Goal: Task Accomplishment & Management: Manage account settings

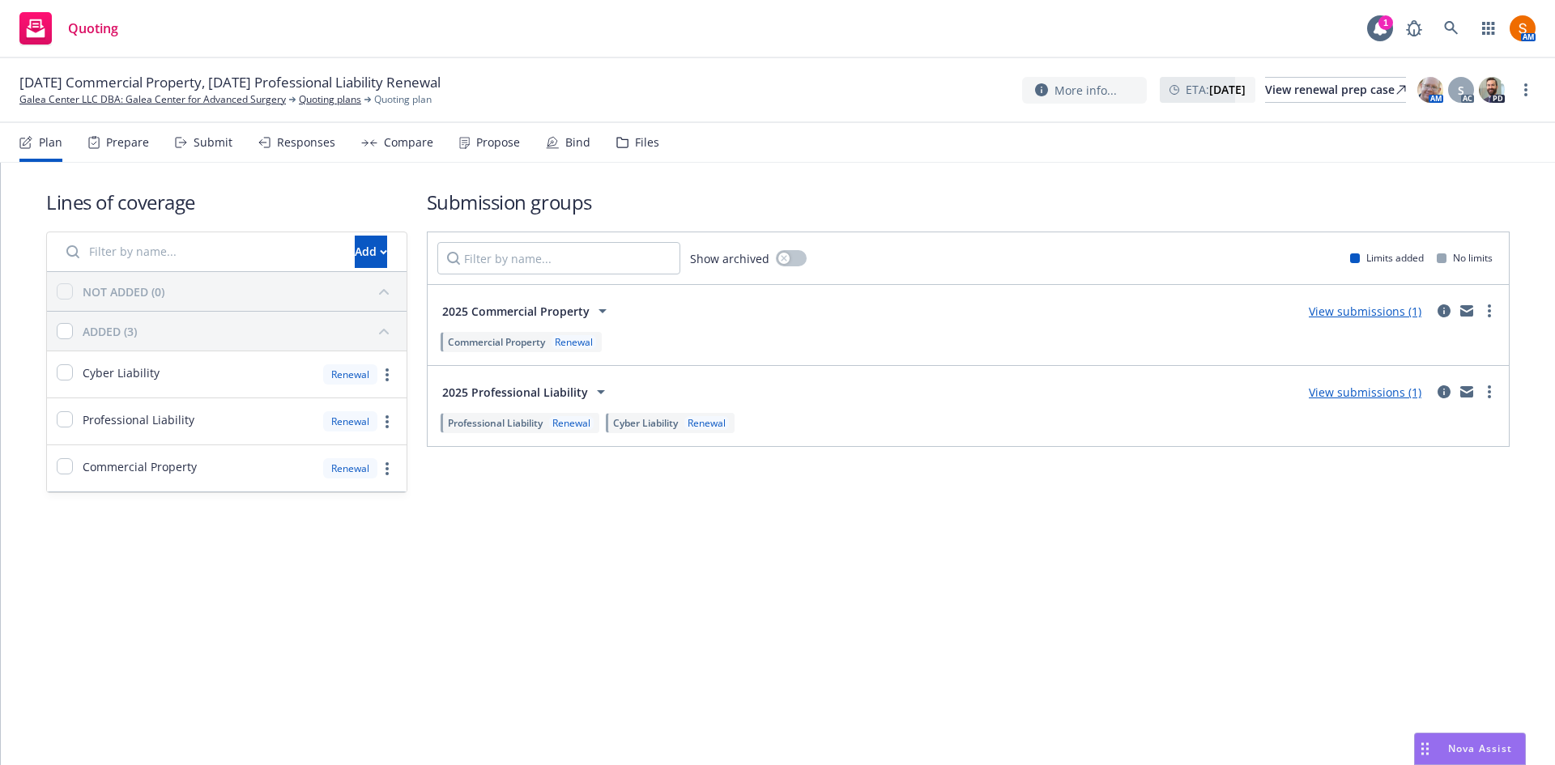
click at [479, 130] on div "Propose" at bounding box center [489, 142] width 61 height 39
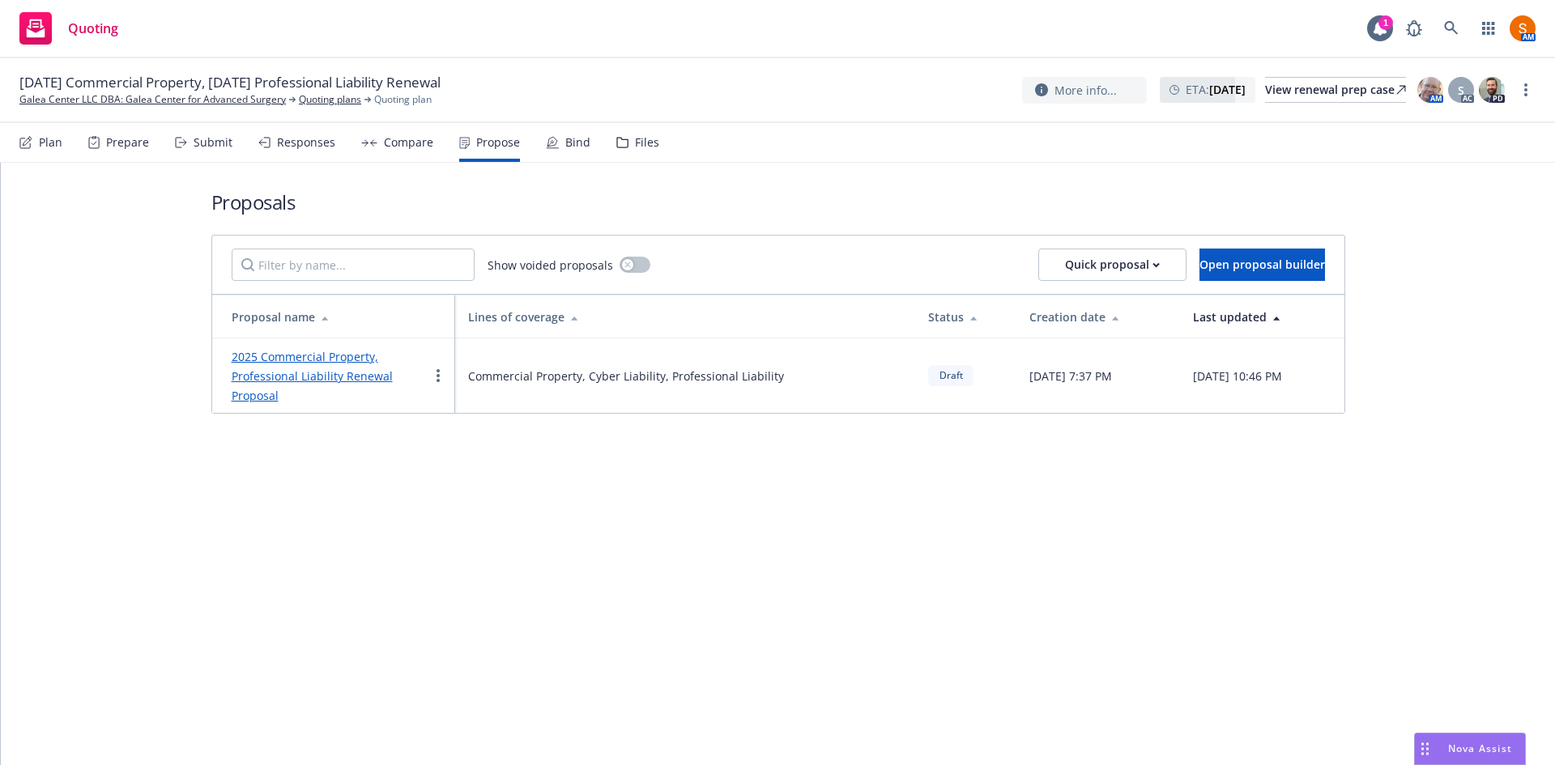
click at [303, 385] on div "2025 Commercial Property, Professional Liability Renewal Proposal" at bounding box center [330, 376] width 197 height 58
click at [303, 372] on link "2025 Commercial Property, Professional Liability Renewal Proposal" at bounding box center [312, 376] width 161 height 54
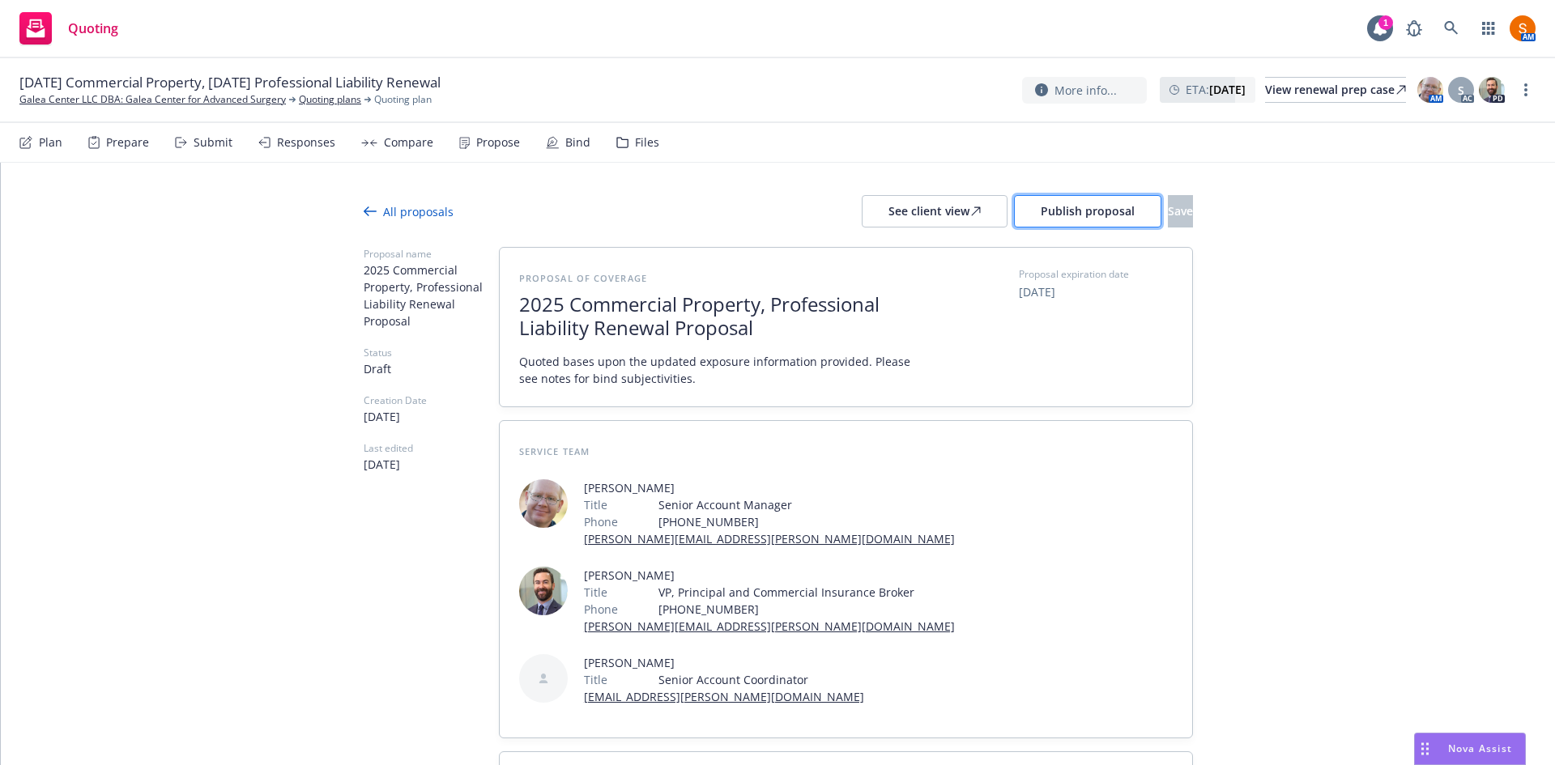
click at [1043, 209] on span "Publish proposal" at bounding box center [1087, 210] width 94 height 15
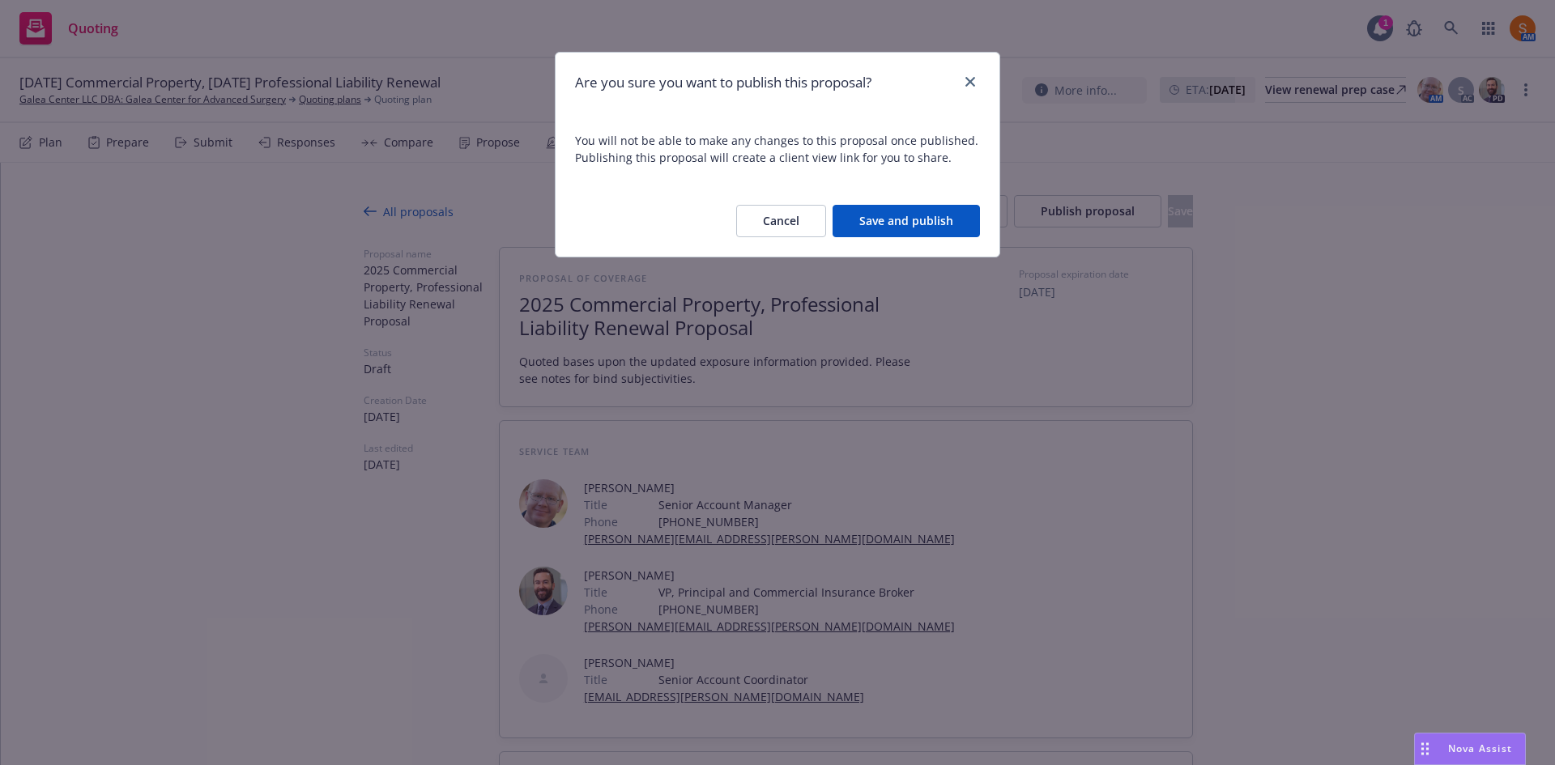
click at [895, 212] on button "Save and publish" at bounding box center [905, 221] width 147 height 32
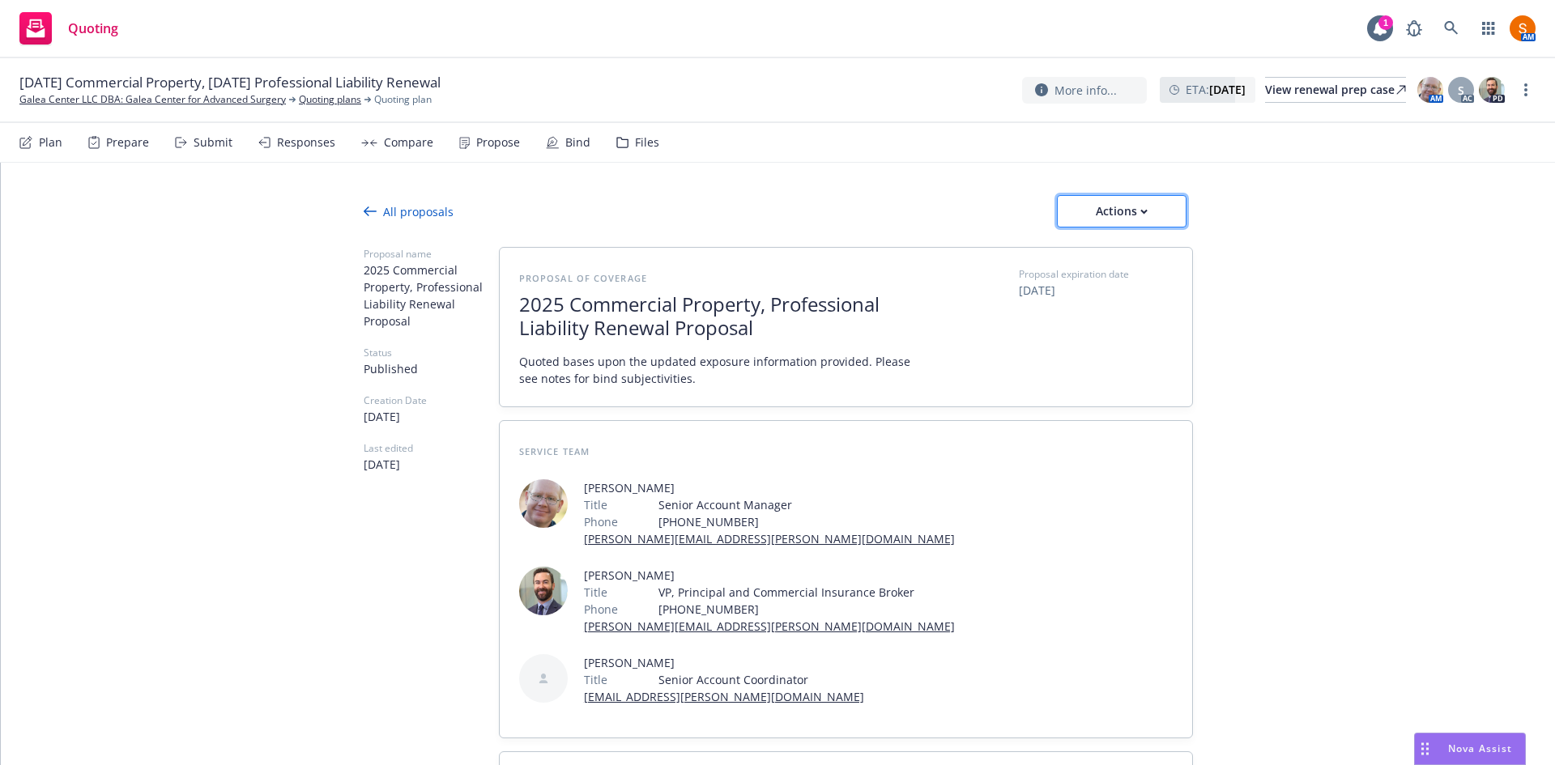
click at [1130, 216] on div "Actions" at bounding box center [1121, 211] width 76 height 31
click at [1106, 262] on link "Copy proposal link" at bounding box center [1122, 253] width 142 height 32
type textarea "x"
